Goal: Information Seeking & Learning: Learn about a topic

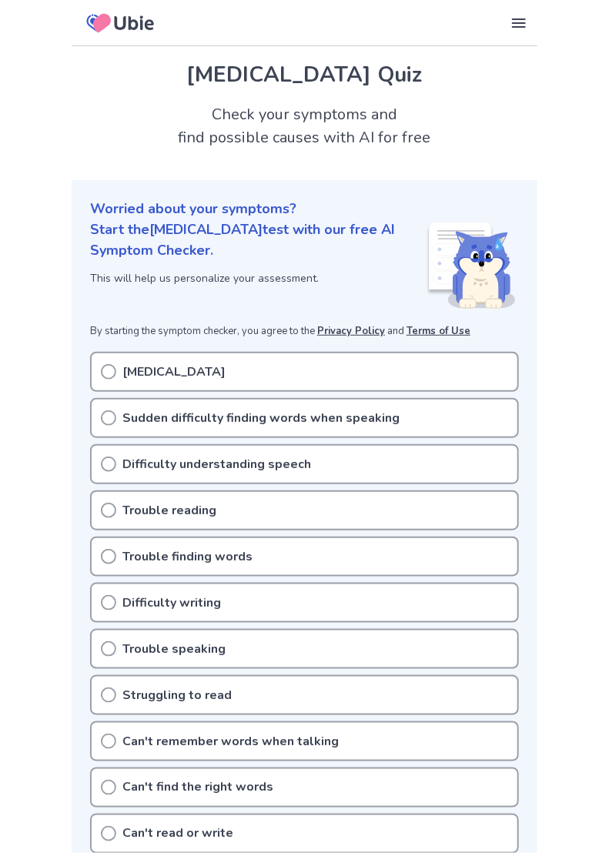
click at [115, 420] on circle at bounding box center [109, 418] width 14 height 14
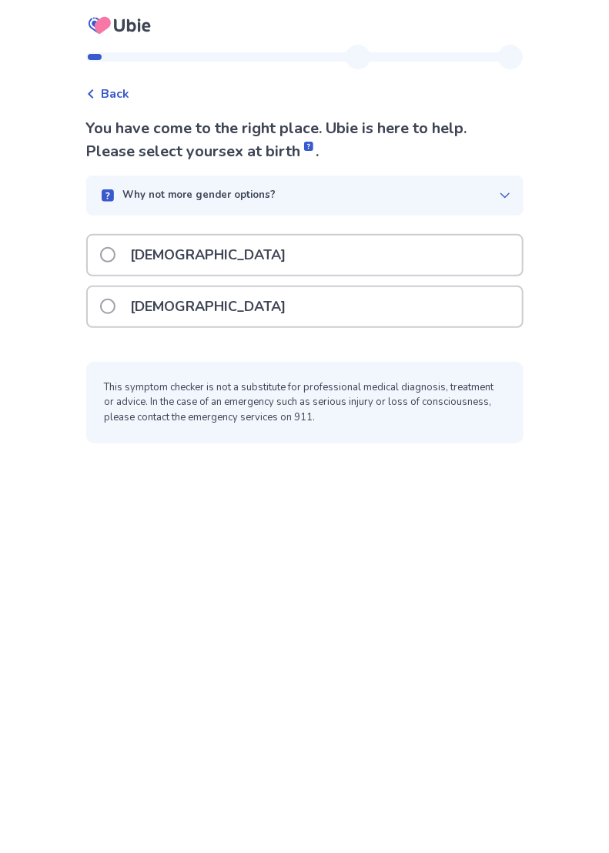
click at [120, 262] on label "[DEMOGRAPHIC_DATA]" at bounding box center [198, 255] width 196 height 39
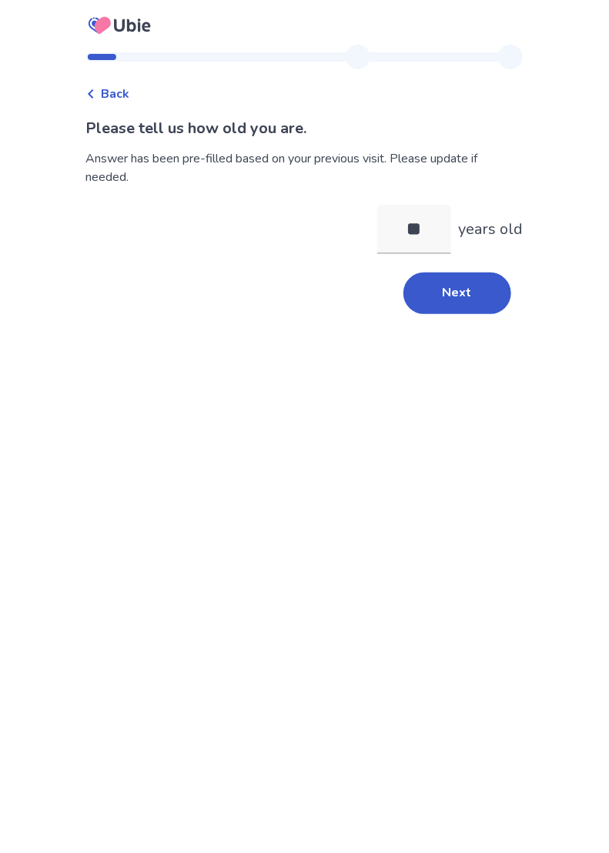
click at [479, 305] on button "Next" at bounding box center [457, 294] width 108 height 42
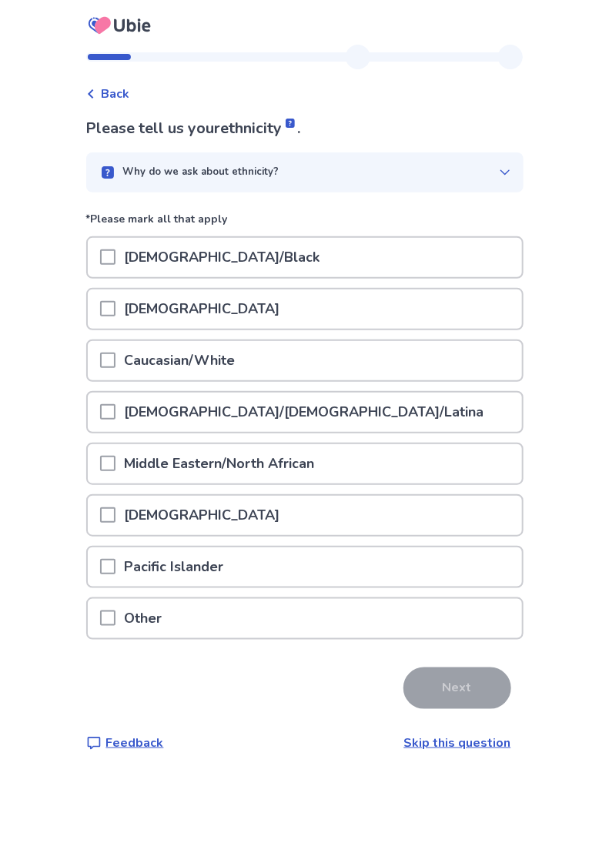
click at [116, 367] on div at bounding box center [107, 360] width 15 height 39
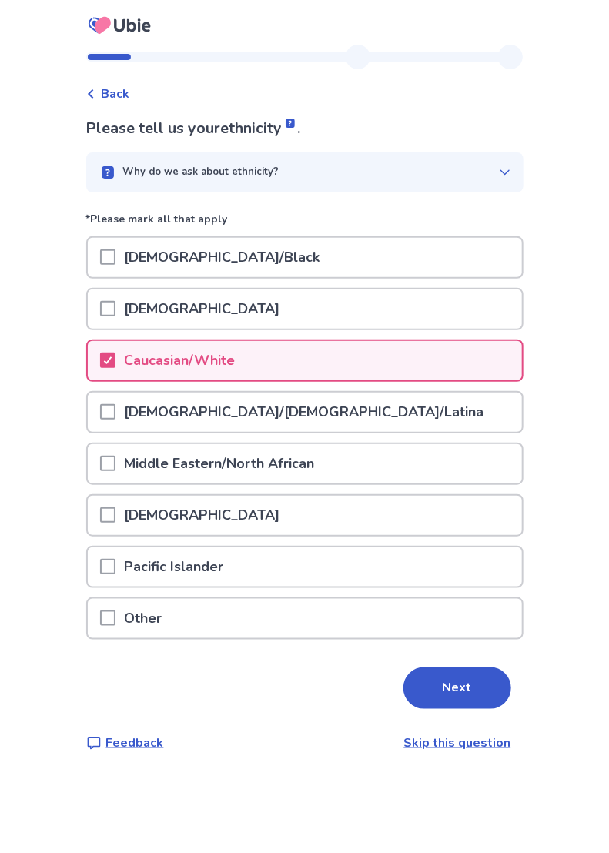
click at [459, 693] on button "Next" at bounding box center [457, 689] width 108 height 42
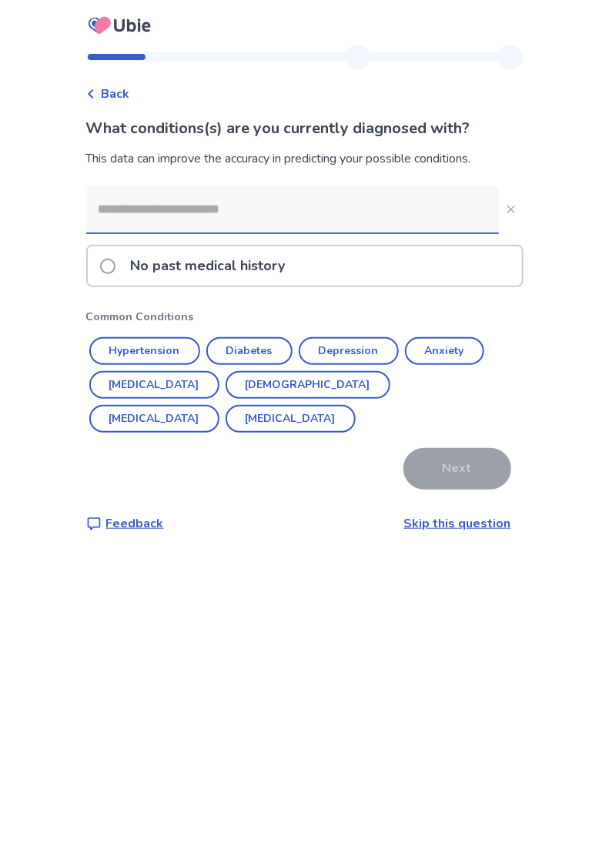
click at [266, 353] on button "Diabetes" at bounding box center [249, 351] width 86 height 28
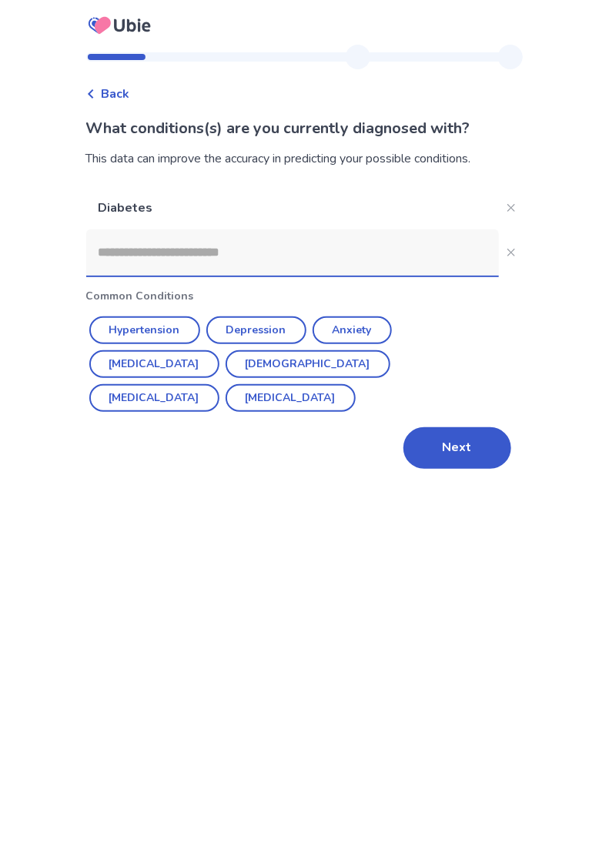
click at [219, 384] on button "[MEDICAL_DATA]" at bounding box center [154, 398] width 130 height 28
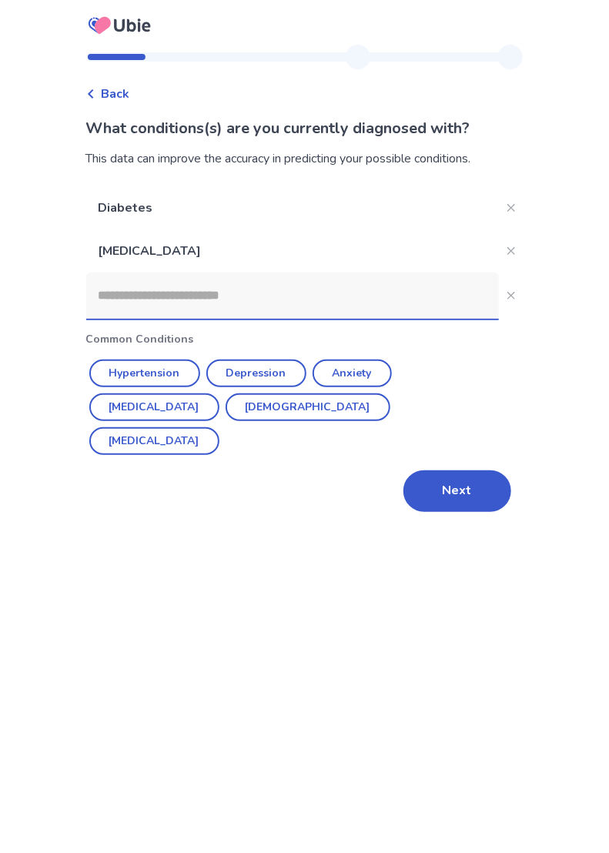
click at [464, 470] on button "Next" at bounding box center [457, 491] width 108 height 42
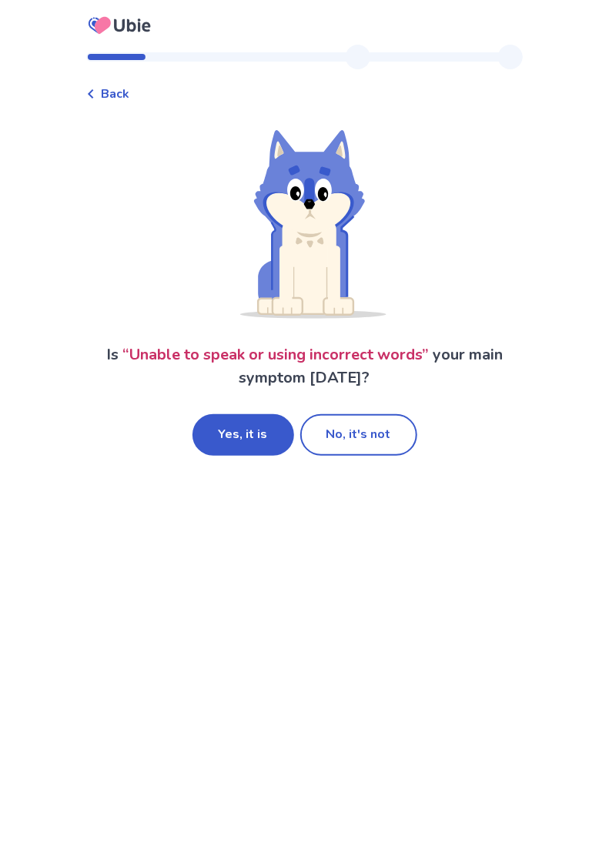
click at [246, 438] on button "Yes, it is" at bounding box center [244, 435] width 102 height 42
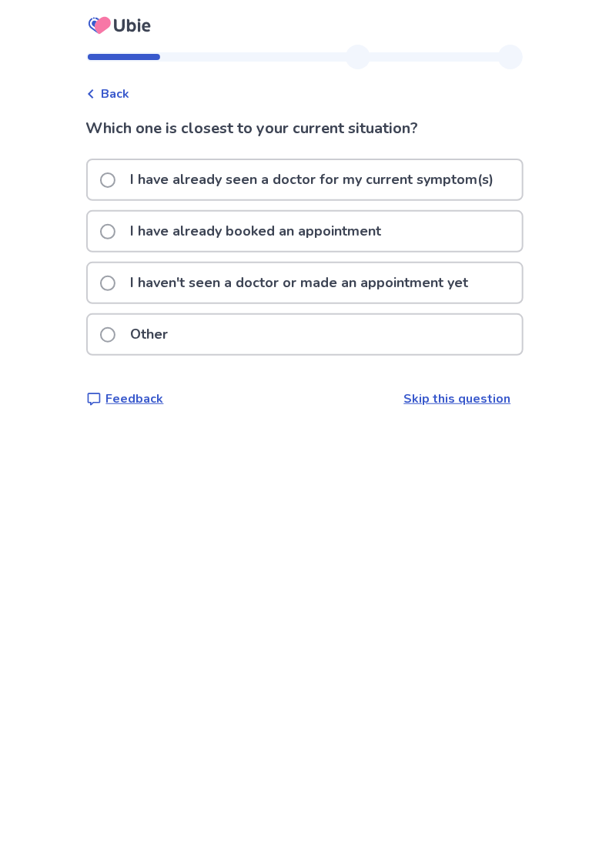
click at [119, 294] on label "I haven't seen a doctor or made an appointment yet" at bounding box center [289, 282] width 378 height 39
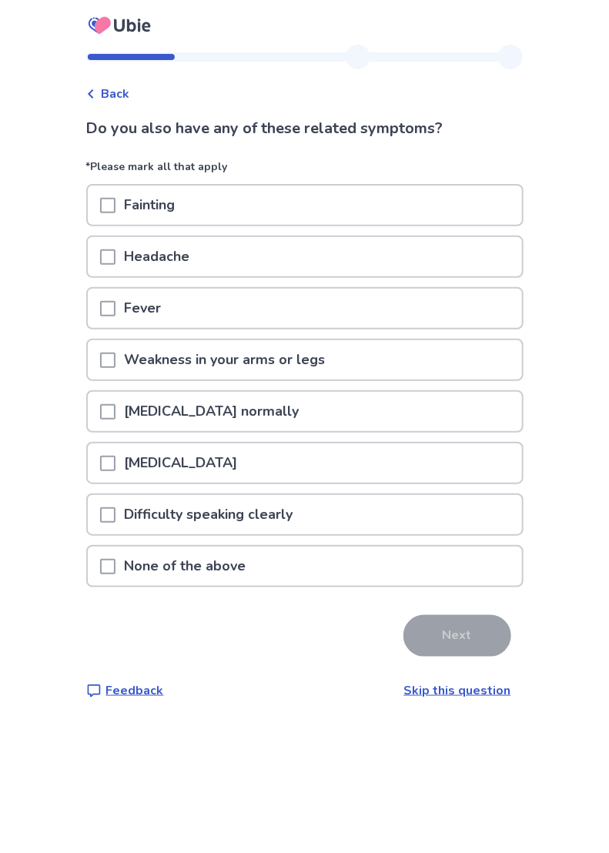
click at [116, 571] on span at bounding box center [107, 566] width 15 height 15
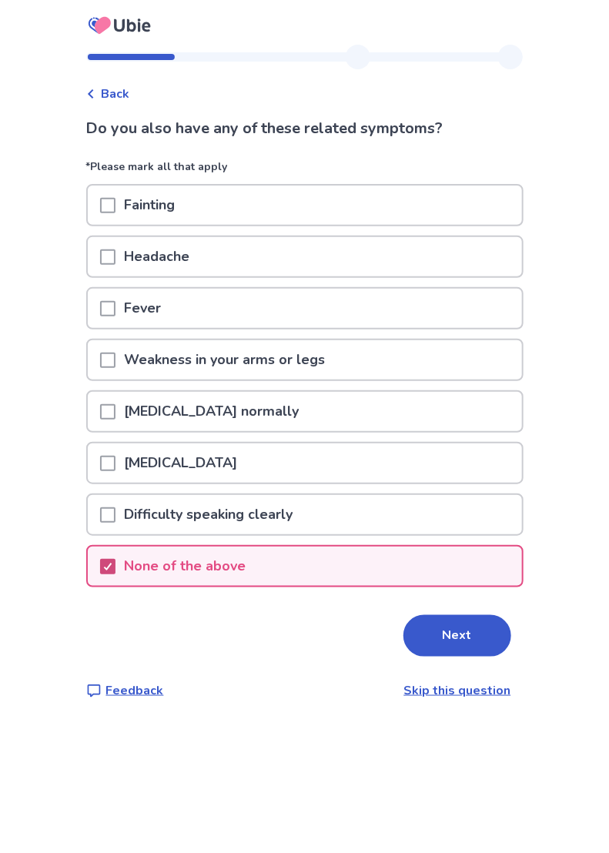
click at [464, 636] on button "Next" at bounding box center [457, 636] width 108 height 42
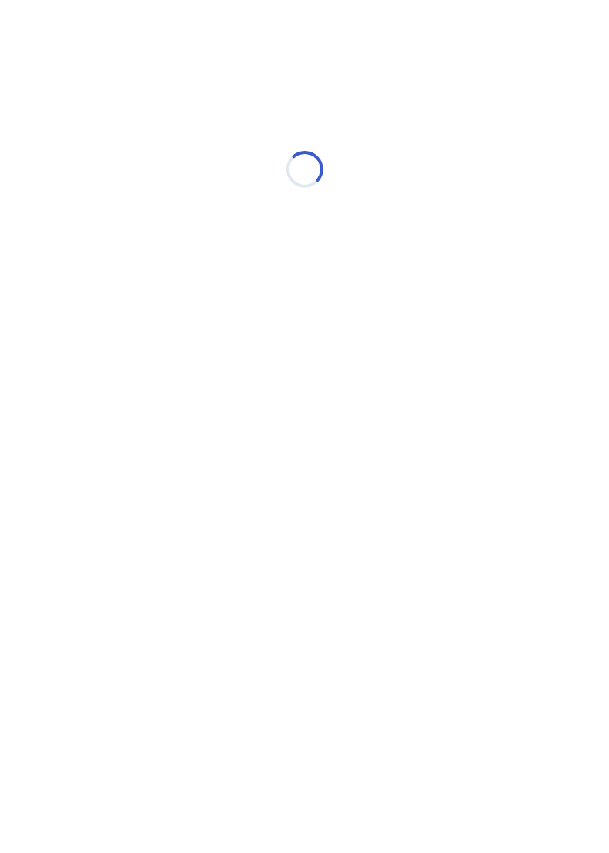
select select "*"
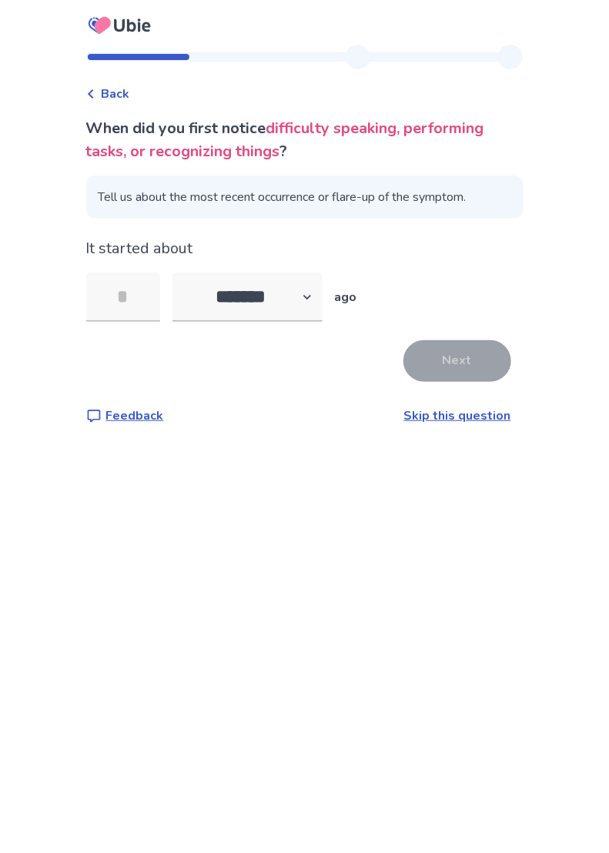
click at [130, 305] on input "tel" at bounding box center [123, 297] width 74 height 49
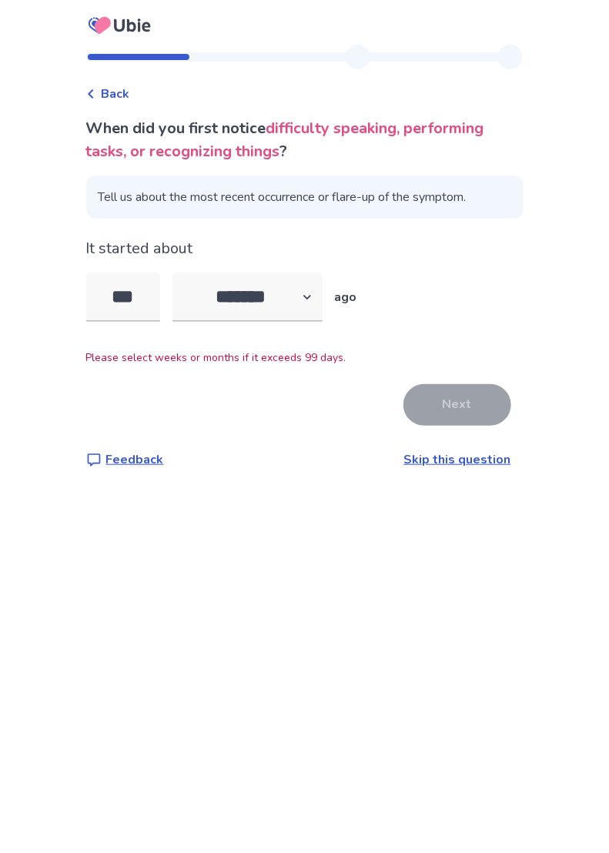
click at [160, 305] on input "***" at bounding box center [123, 297] width 74 height 49
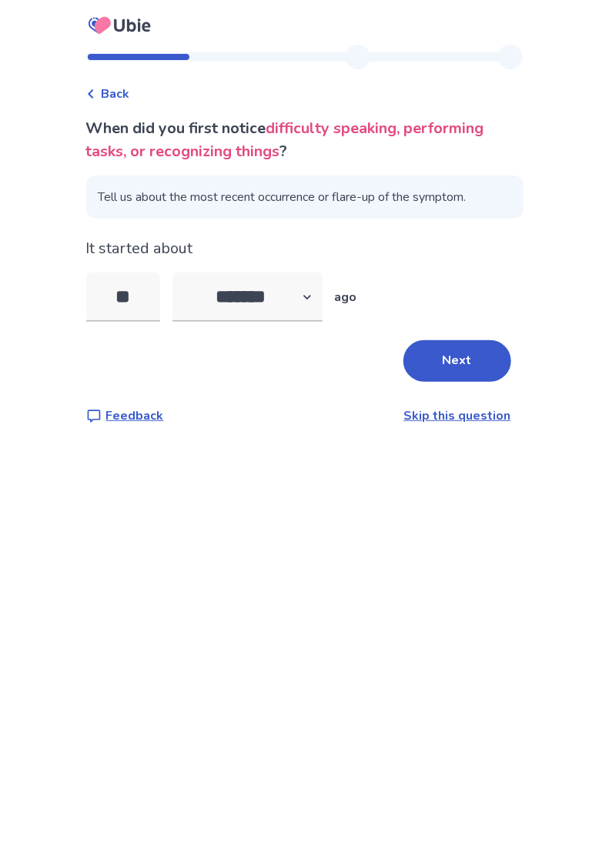
type input "*"
click at [357, 303] on p "ago" at bounding box center [346, 297] width 22 height 18
click at [474, 421] on link "Skip this question" at bounding box center [457, 415] width 107 height 17
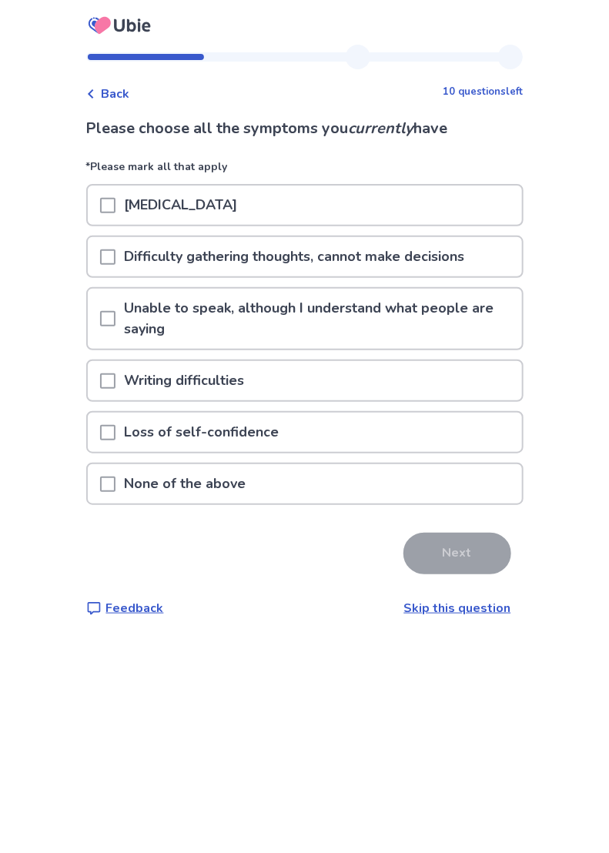
click at [116, 211] on span at bounding box center [107, 205] width 15 height 15
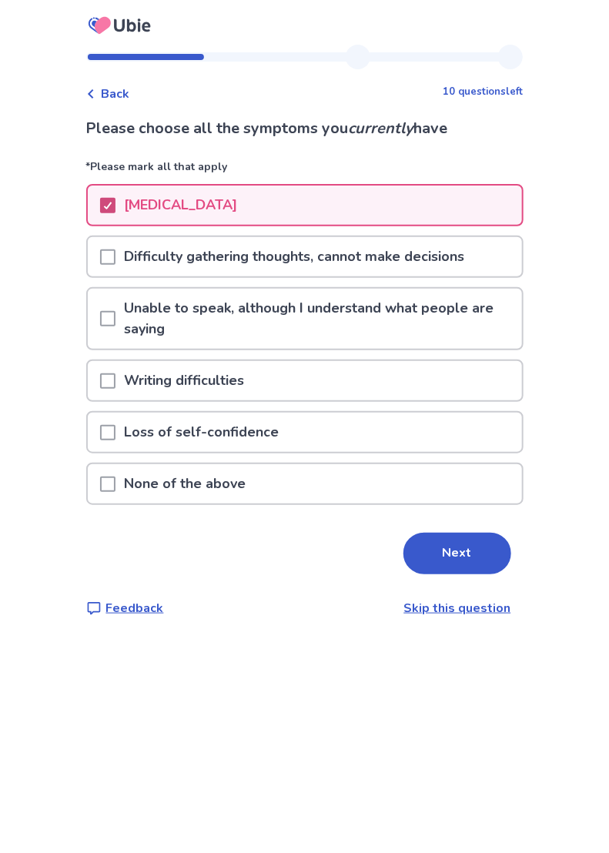
click at [464, 551] on button "Next" at bounding box center [457, 554] width 108 height 42
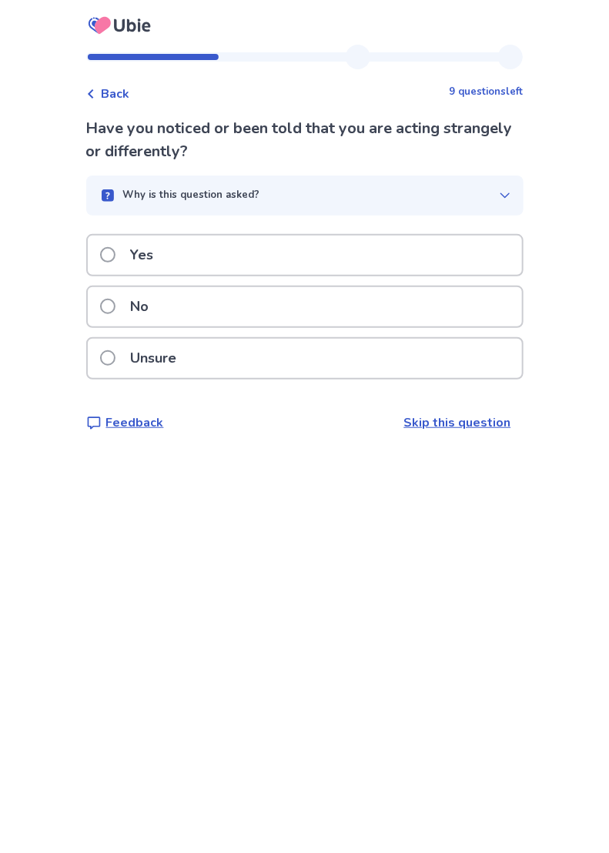
click at [122, 312] on label "No" at bounding box center [129, 306] width 59 height 39
click at [125, 304] on label "No" at bounding box center [129, 306] width 59 height 39
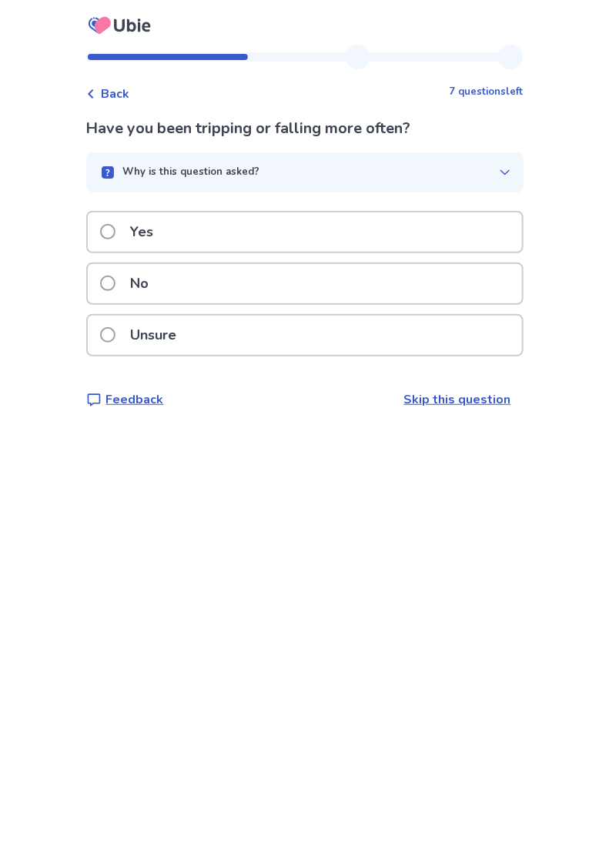
click at [125, 293] on label "No" at bounding box center [129, 283] width 59 height 39
click at [117, 291] on label "No" at bounding box center [129, 283] width 59 height 39
click at [121, 290] on label "No" at bounding box center [129, 283] width 59 height 39
click at [125, 338] on label "Unsure" at bounding box center [143, 335] width 86 height 39
click at [121, 341] on label "Unsure" at bounding box center [143, 335] width 86 height 39
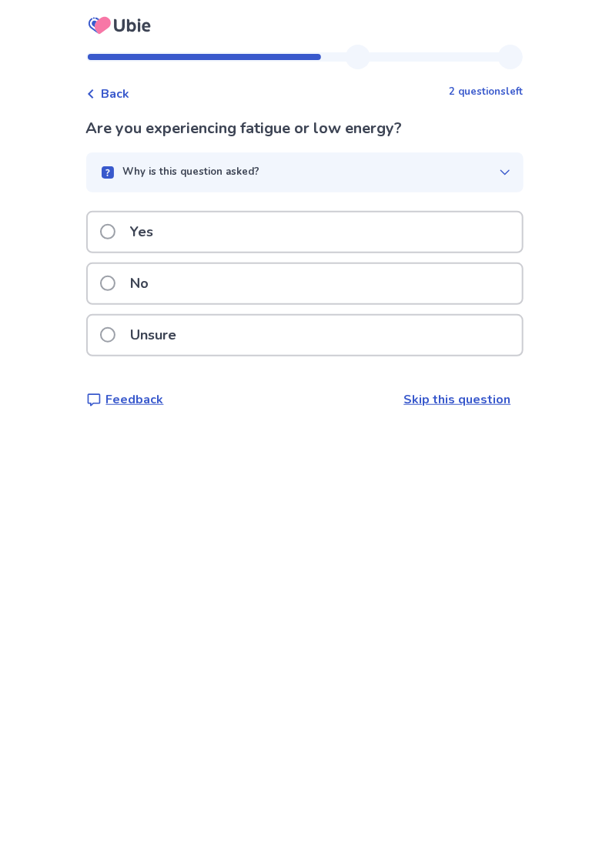
click at [122, 291] on label "No" at bounding box center [129, 283] width 59 height 39
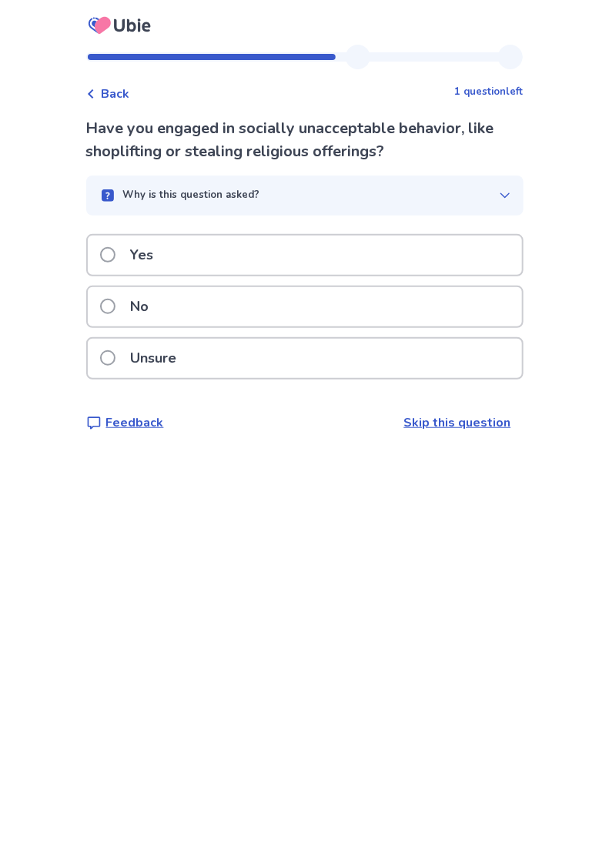
click at [116, 305] on span at bounding box center [107, 306] width 15 height 15
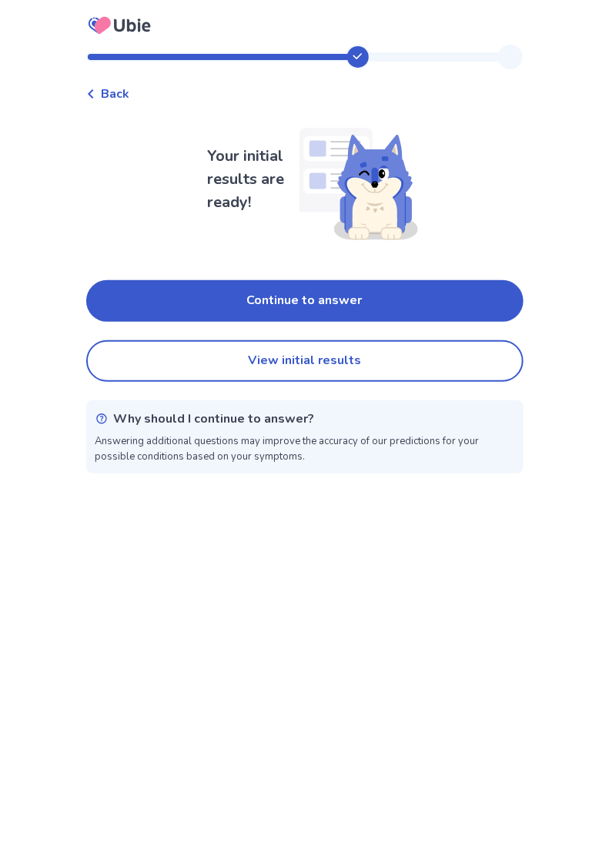
click at [334, 309] on button "Continue to answer" at bounding box center [304, 301] width 437 height 42
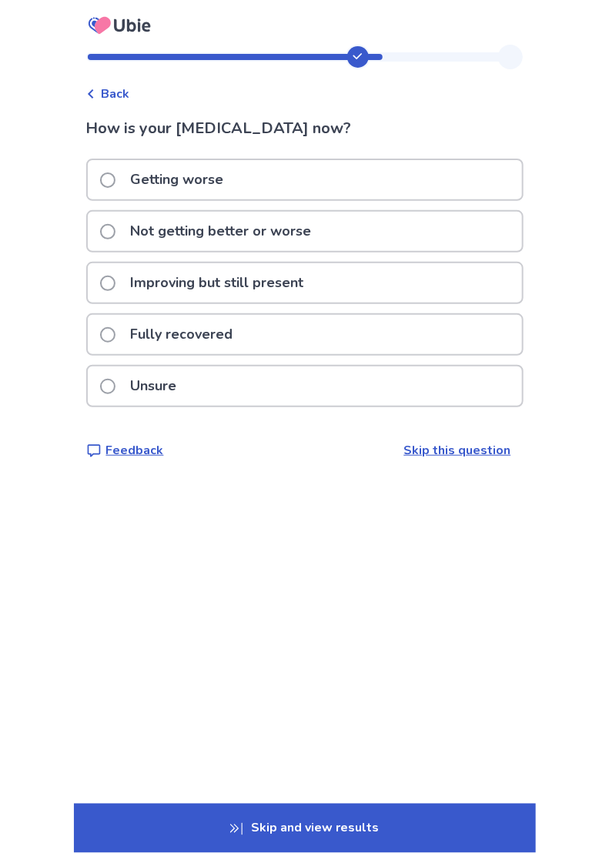
click at [118, 243] on label "Not getting better or worse" at bounding box center [210, 231] width 221 height 39
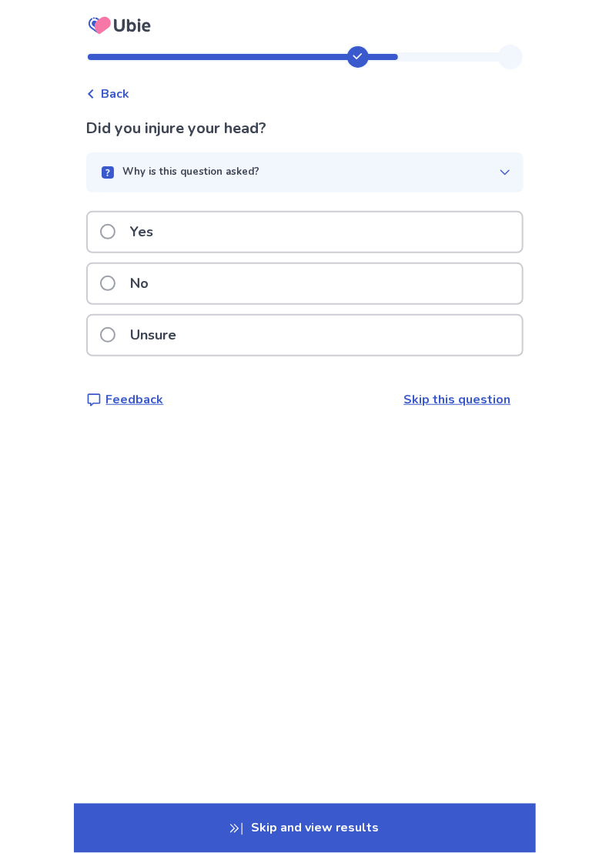
click at [120, 238] on label "Yes" at bounding box center [131, 232] width 63 height 39
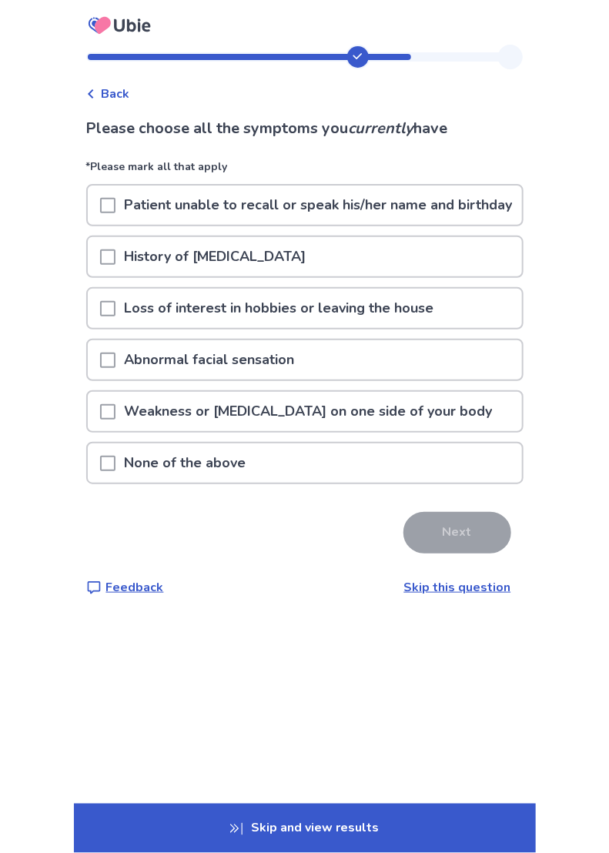
click at [116, 471] on span at bounding box center [107, 463] width 15 height 15
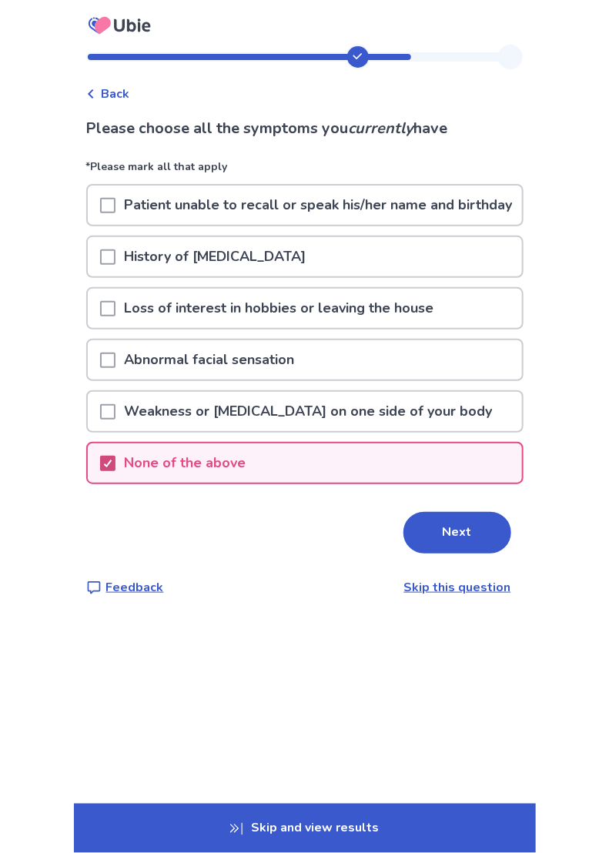
click at [450, 554] on button "Next" at bounding box center [457, 533] width 108 height 42
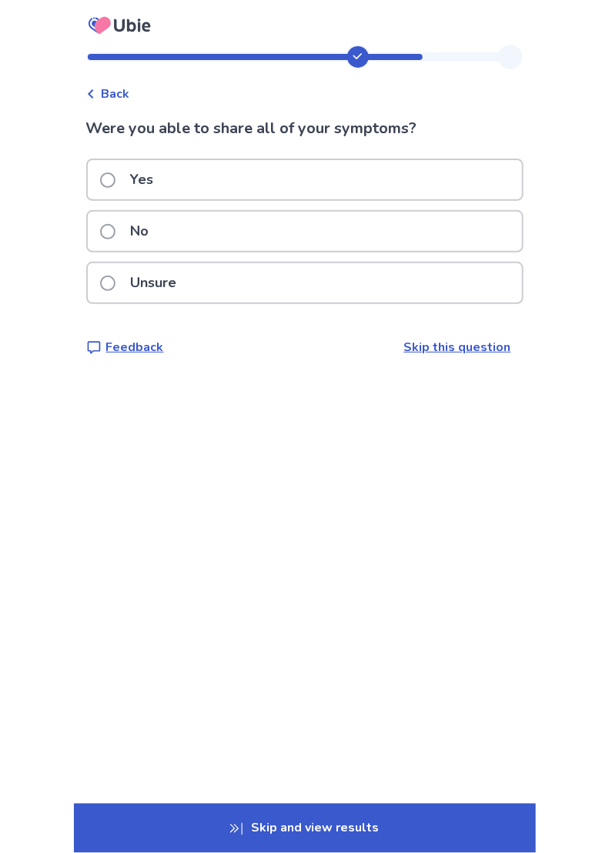
click at [151, 317] on div "Were you able to share all of your symptoms? Yes No Unsure Feedback Skip this q…" at bounding box center [304, 236] width 437 height 239
click at [120, 293] on label "Unsure" at bounding box center [143, 282] width 86 height 39
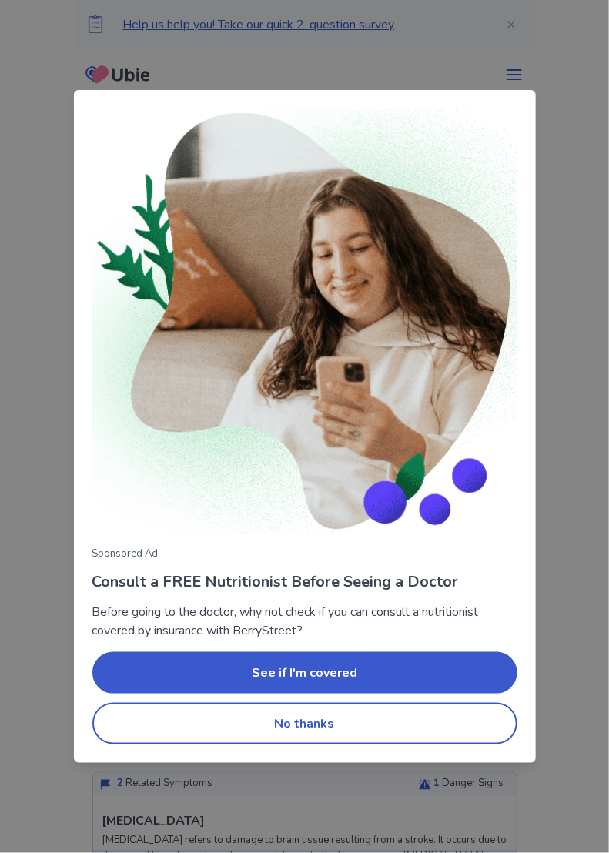
click at [316, 721] on button "No thanks" at bounding box center [304, 724] width 425 height 42
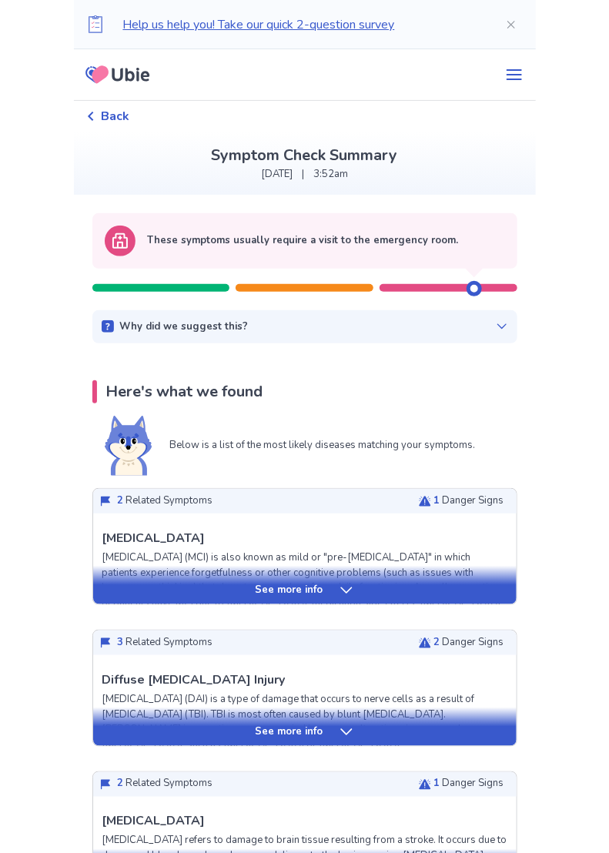
click at [347, 592] on icon at bounding box center [346, 590] width 15 height 15
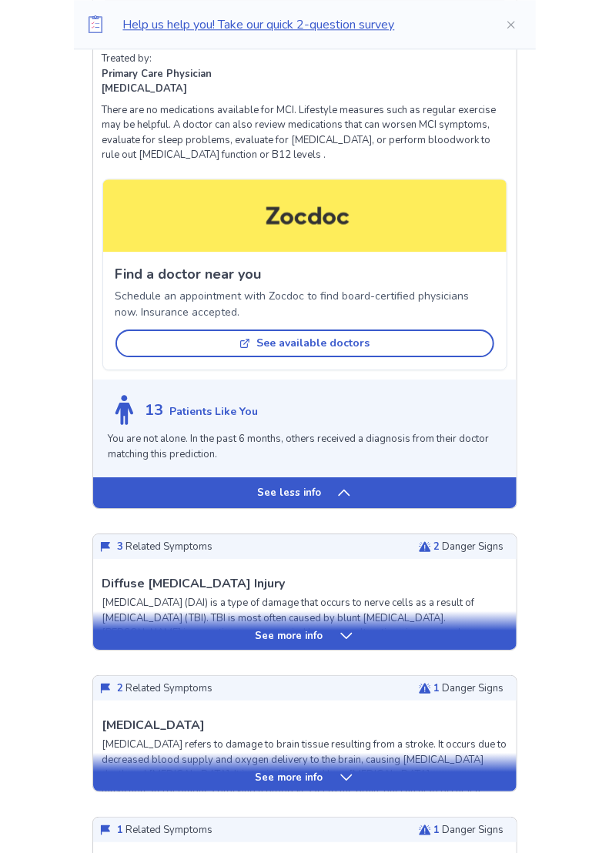
scroll to position [1083, 0]
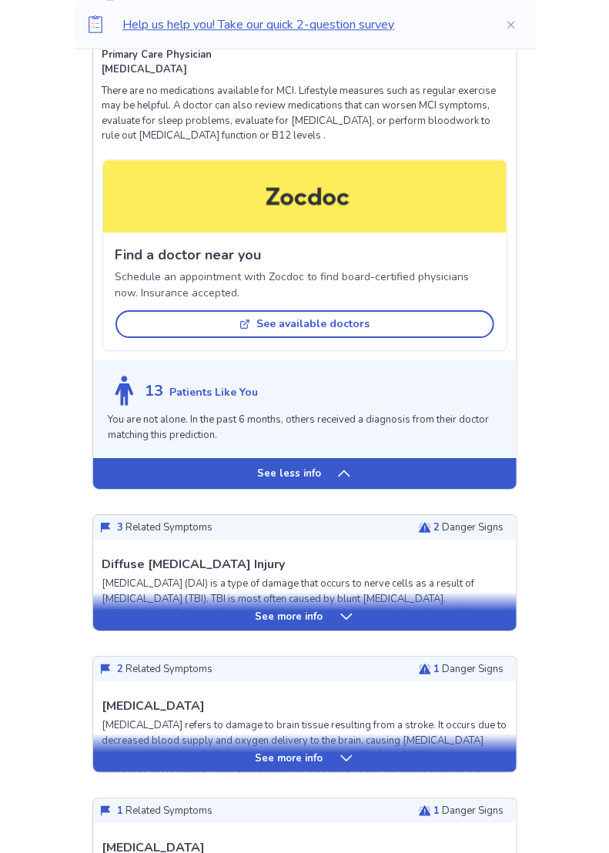
click at [349, 621] on icon at bounding box center [346, 616] width 15 height 15
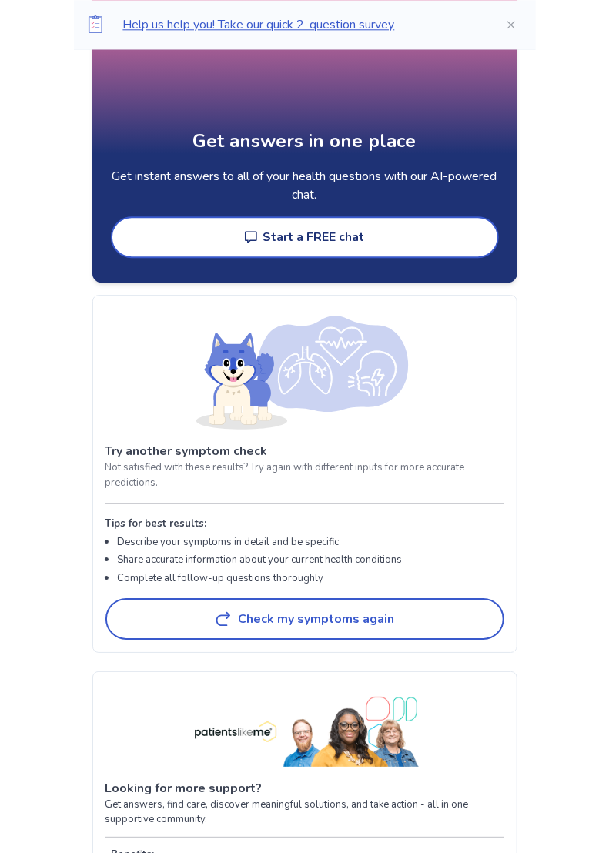
scroll to position [4087, 0]
